Goal: Navigation & Orientation: Find specific page/section

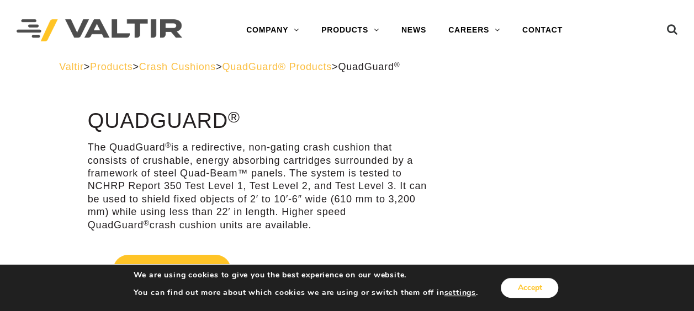
click at [538, 291] on button "Accept" at bounding box center [529, 288] width 57 height 20
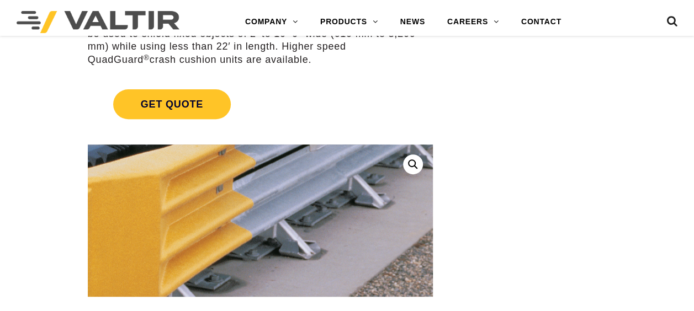
scroll to position [221, 0]
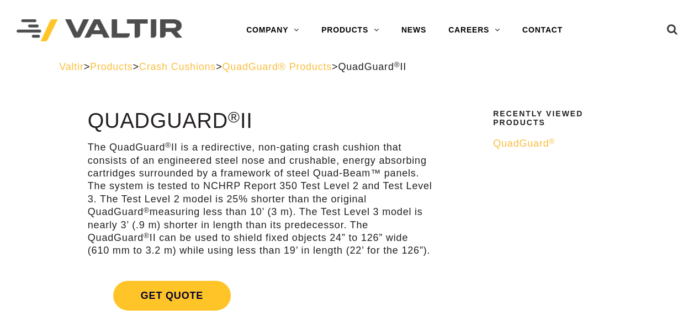
click at [296, 66] on span "QuadGuard® Products" at bounding box center [277, 66] width 110 height 11
